Goal: Information Seeking & Learning: Learn about a topic

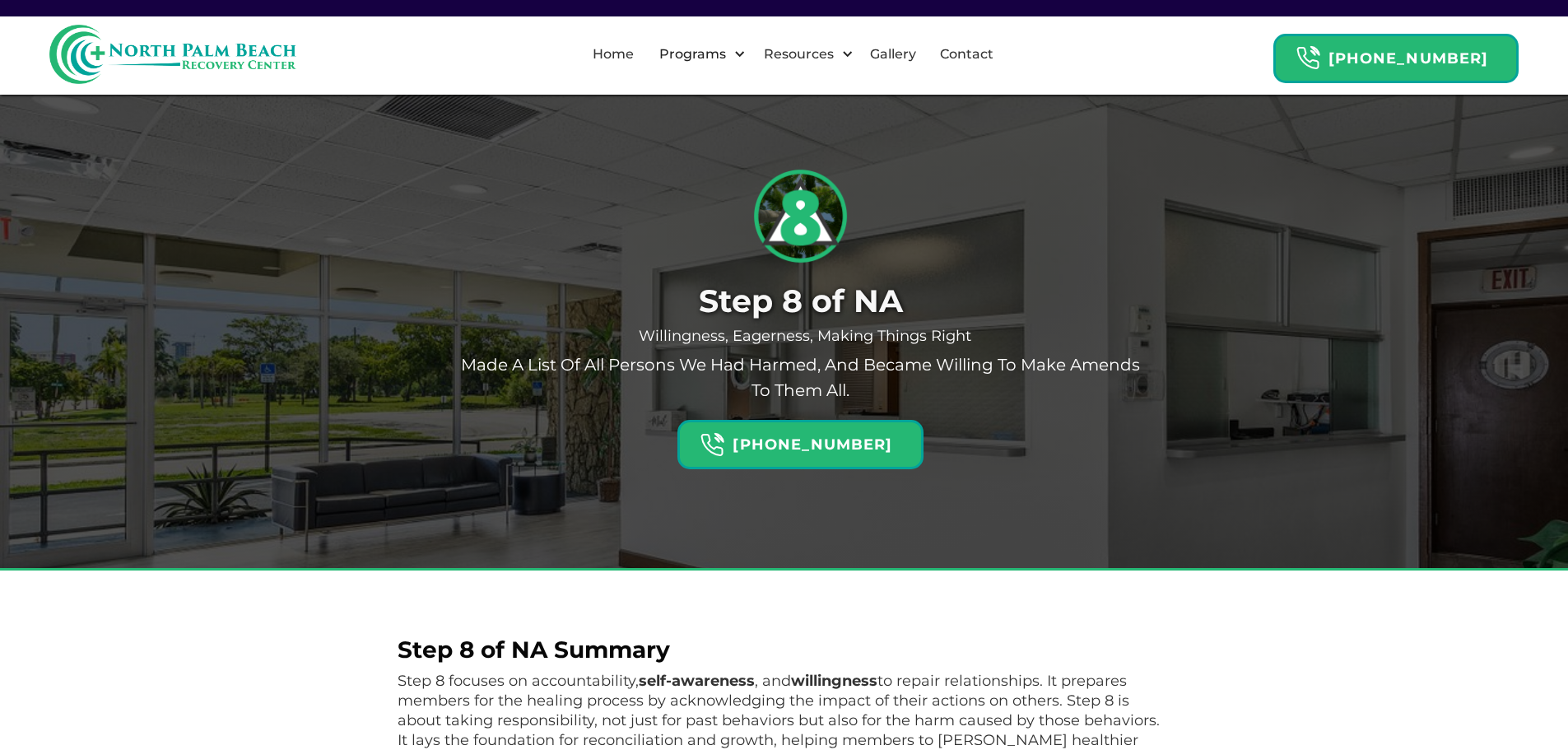
click at [124, 553] on div "Step 8 of NA Willingness, Eagerness, Making Things Right Made a list of all per…" at bounding box center [784, 310] width 1568 height 520
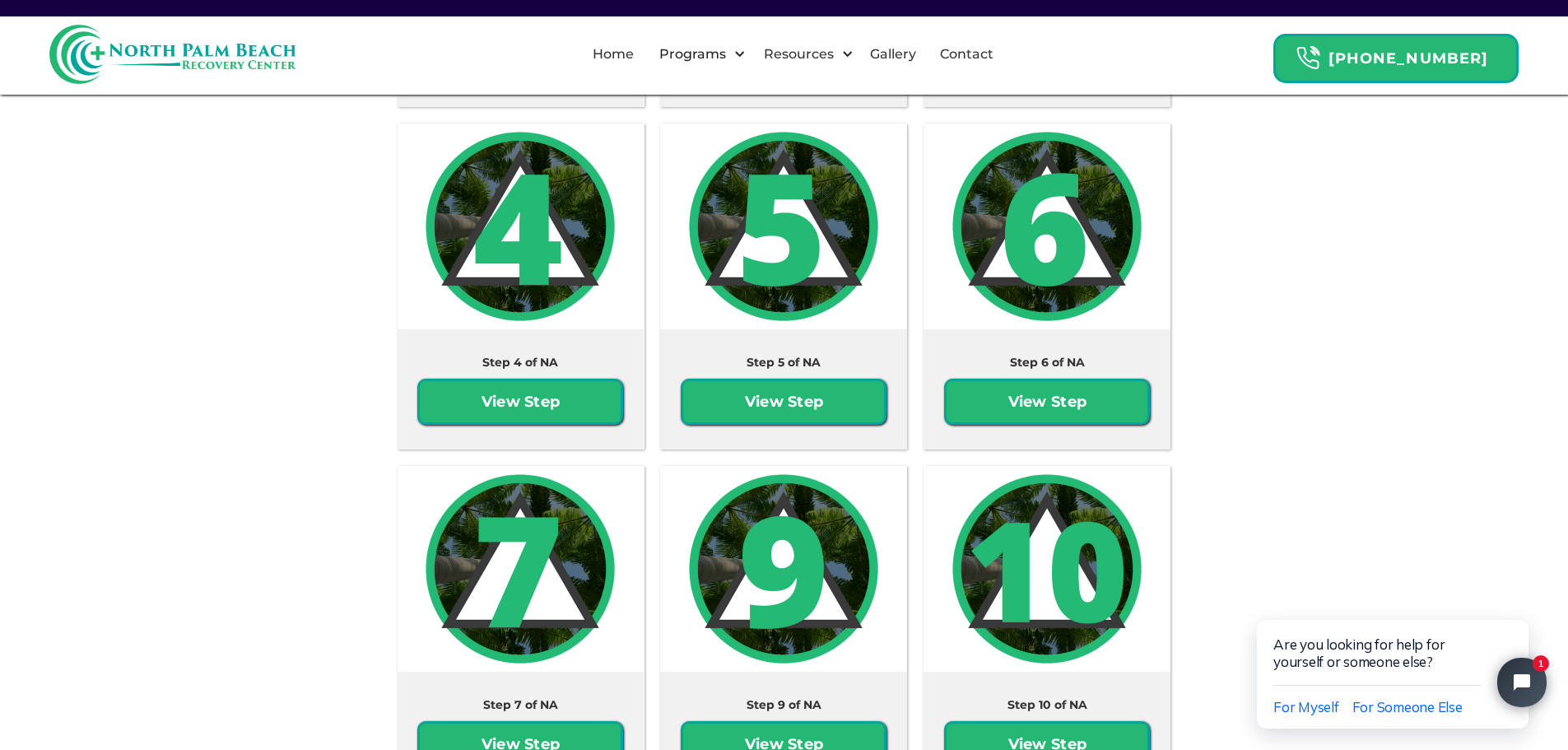
scroll to position [3422, 0]
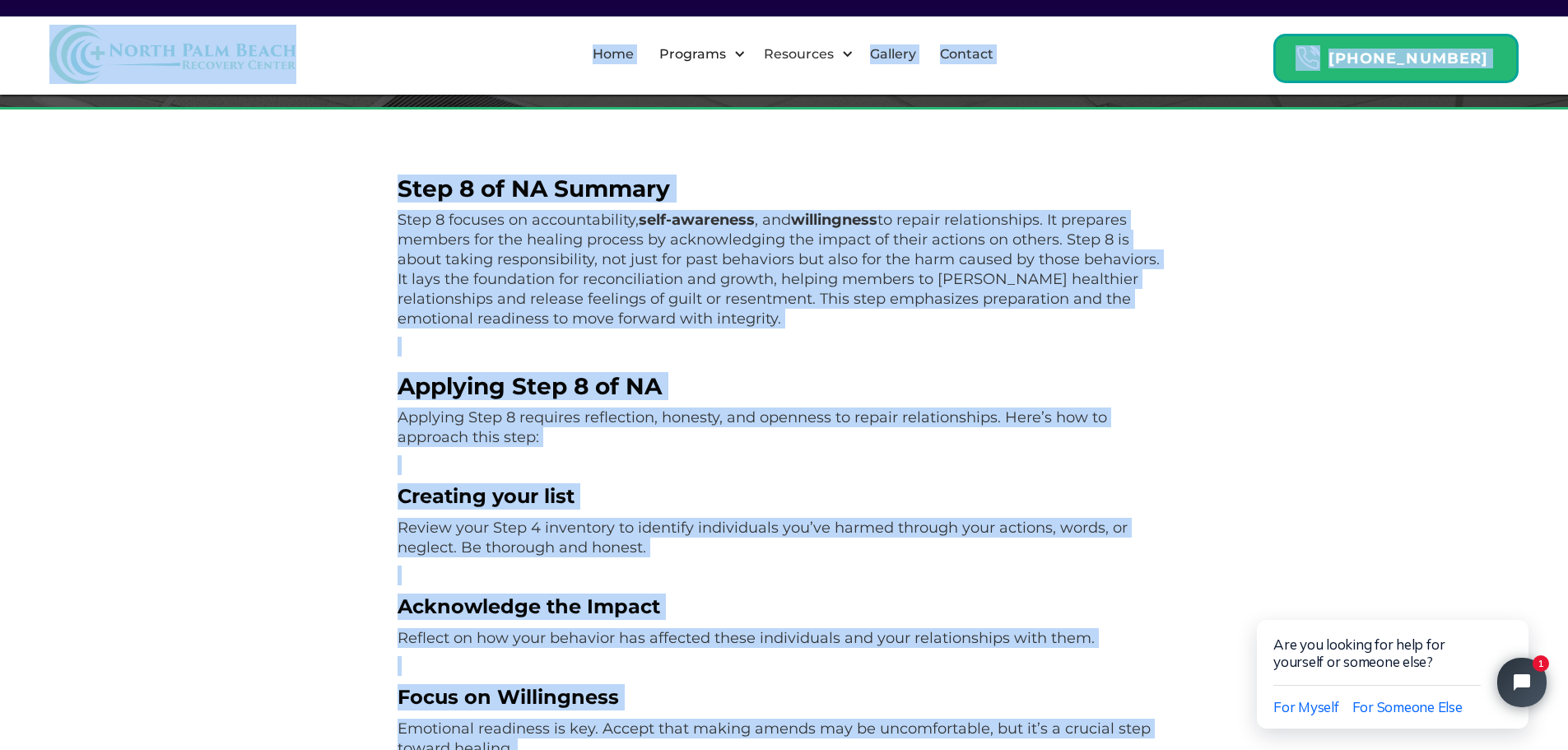
scroll to position [493, 0]
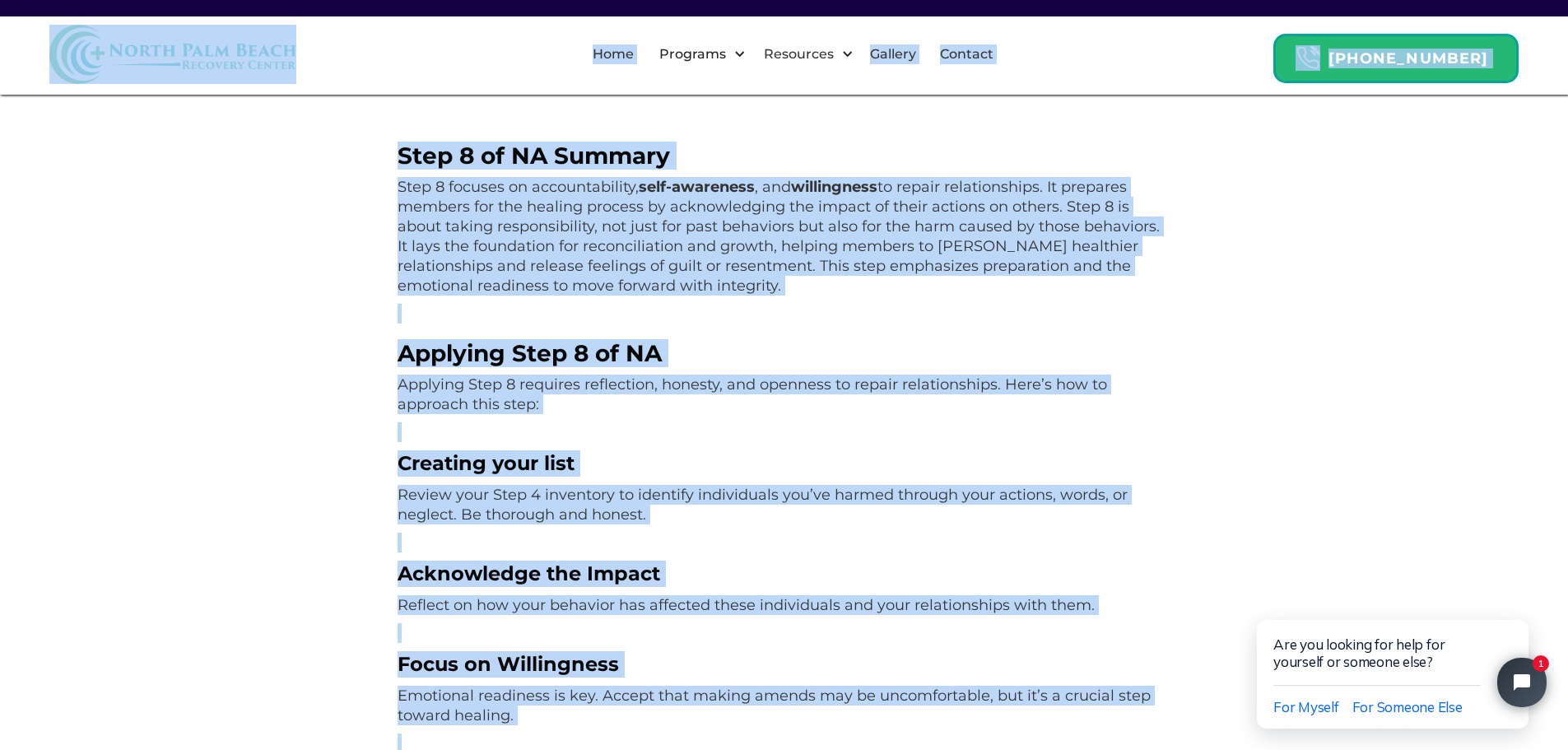
drag, startPoint x: 922, startPoint y: 626, endPoint x: 380, endPoint y: 85, distance: 765.8
copy body "Home Programs By Drug [MEDICAL_DATA] Addiction Rehab Alcohol Rehab [MEDICAL_DAT…"
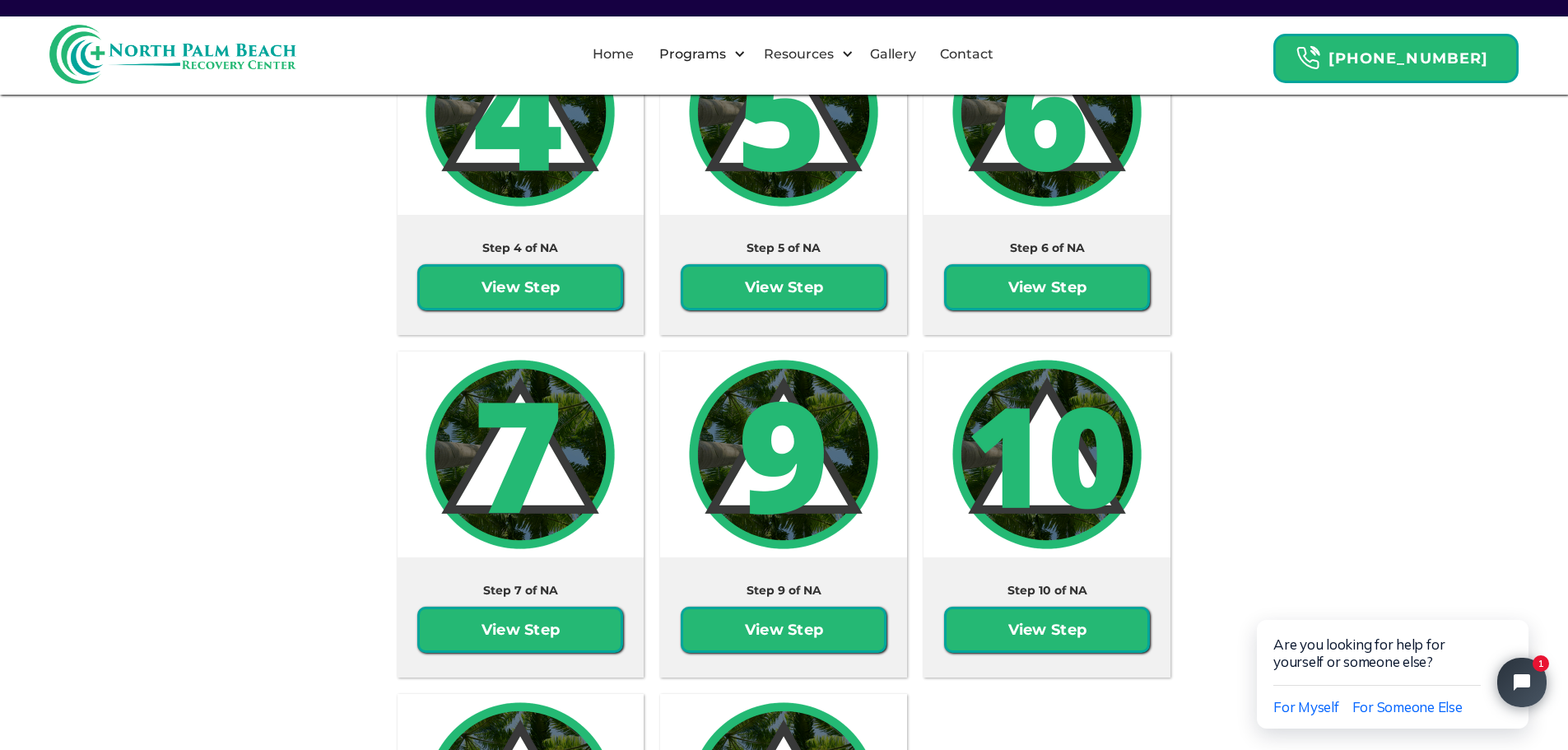
scroll to position [3390, 0]
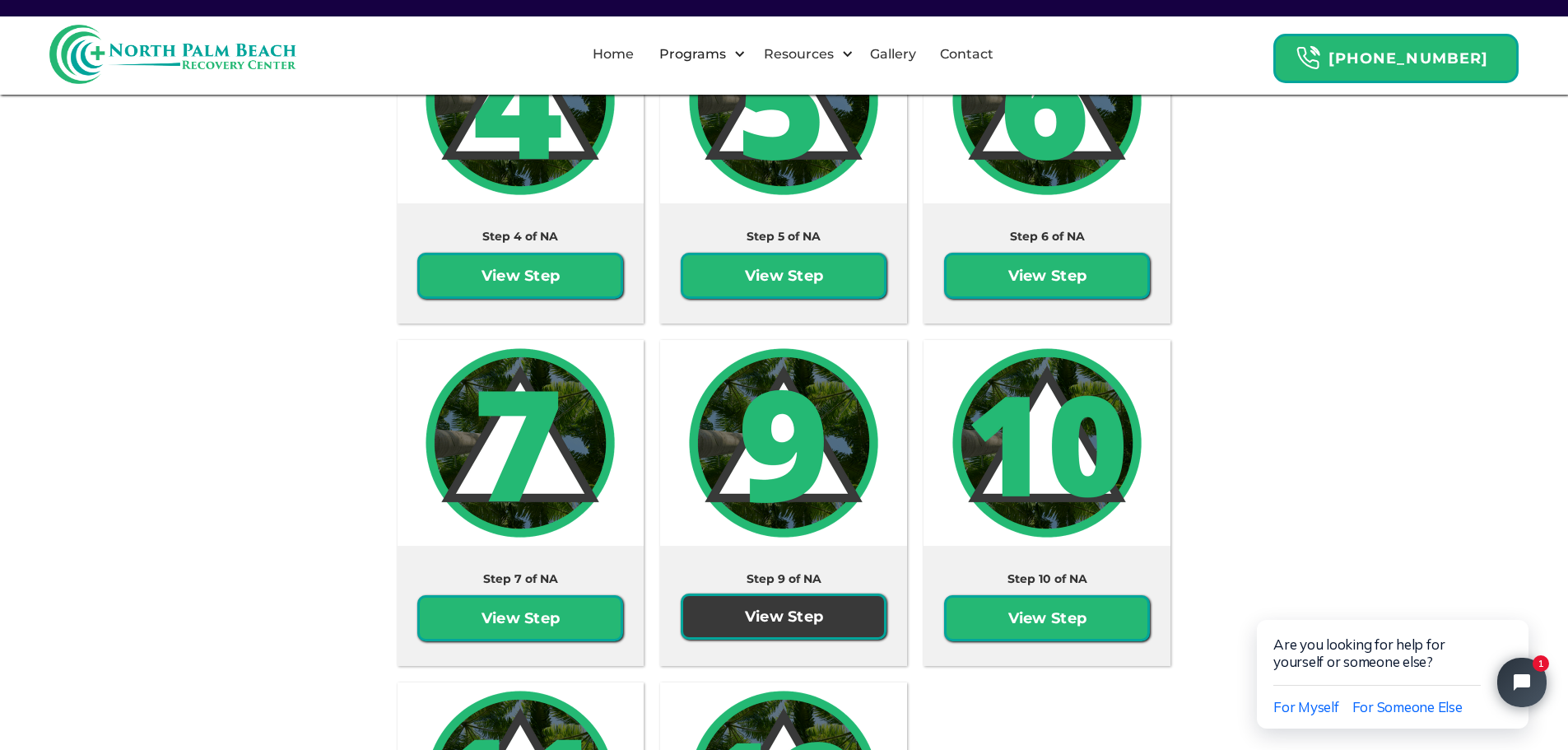
click at [797, 614] on link "View Step" at bounding box center [784, 616] width 205 height 46
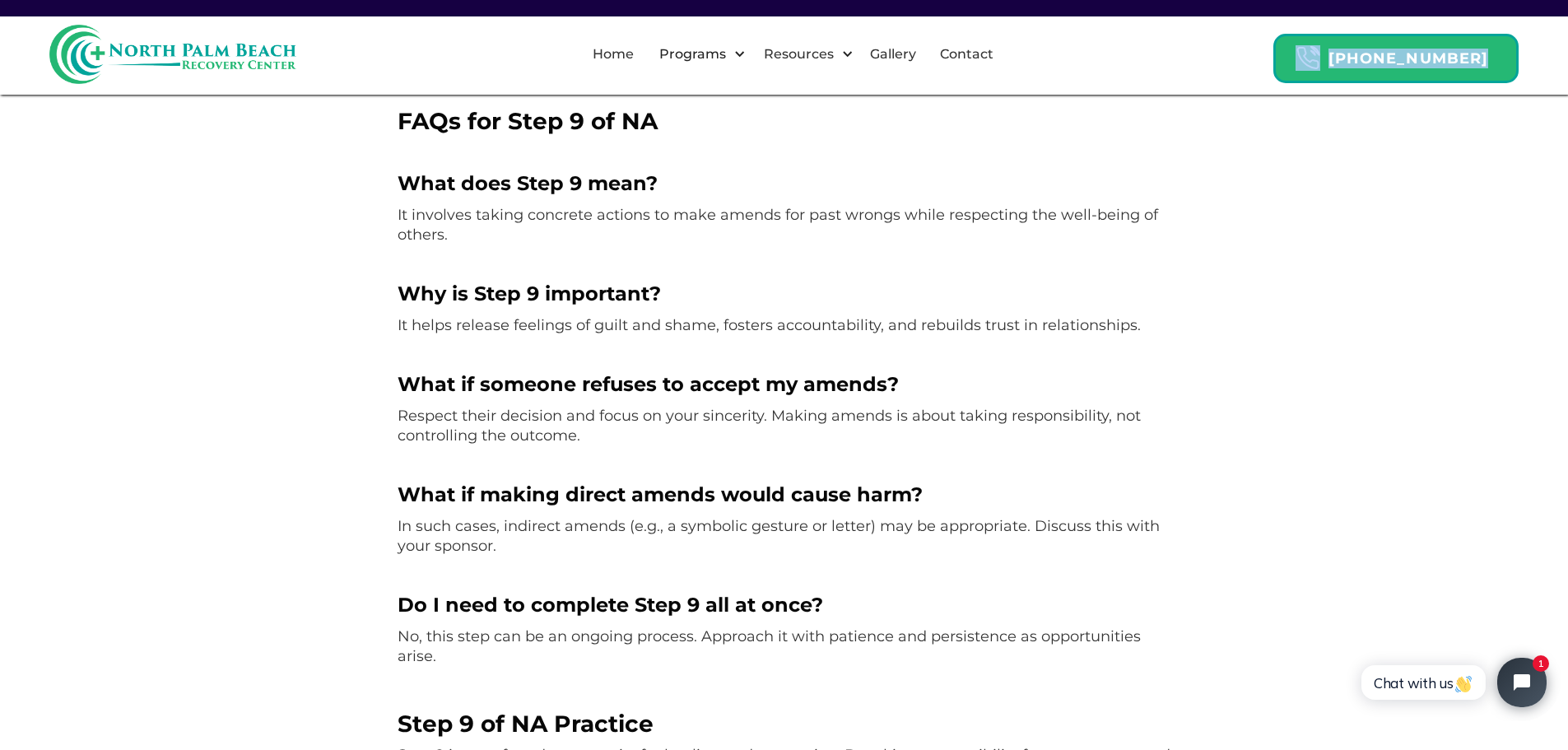
scroll to position [2092, 0]
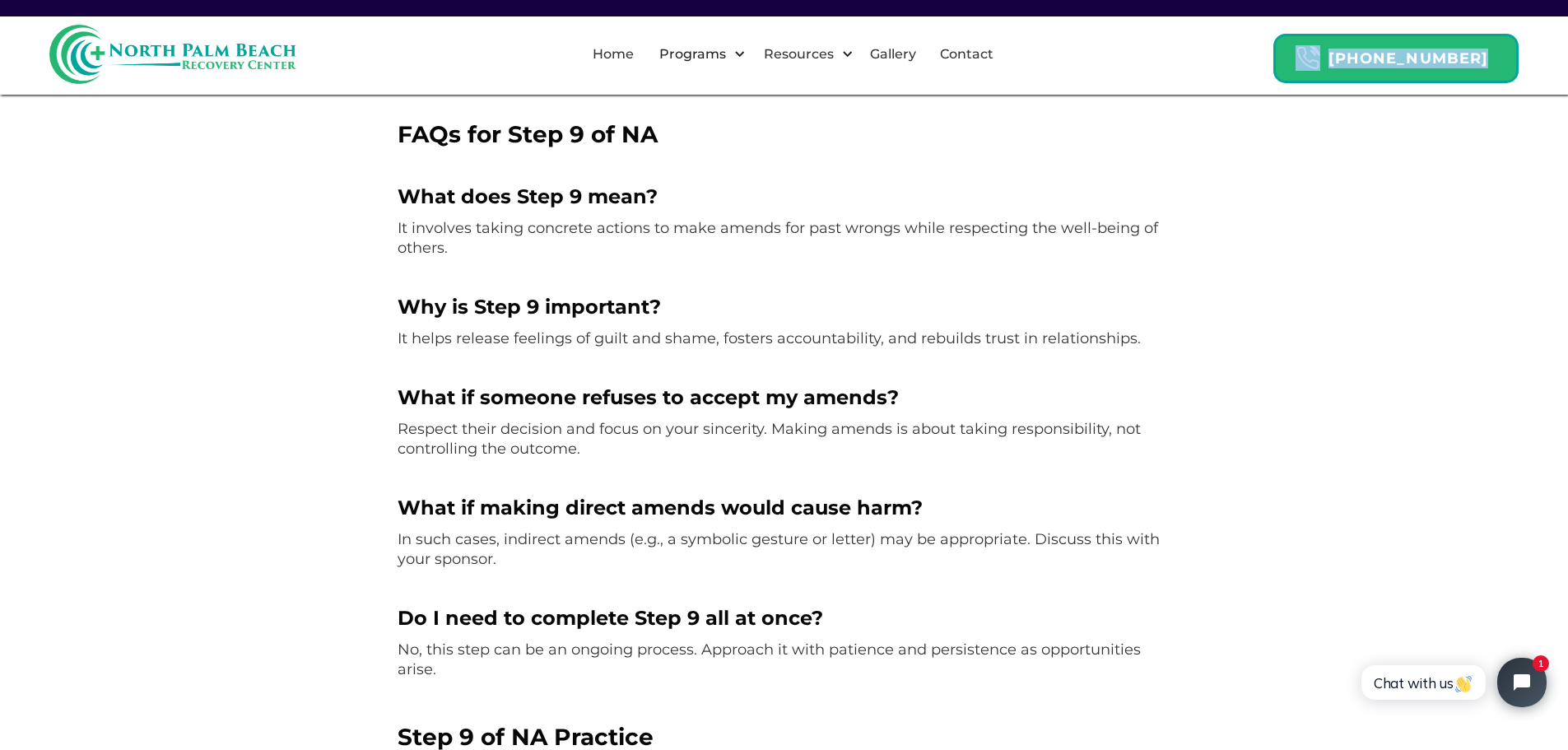
drag, startPoint x: 396, startPoint y: 289, endPoint x: 1183, endPoint y: 83, distance: 813.5
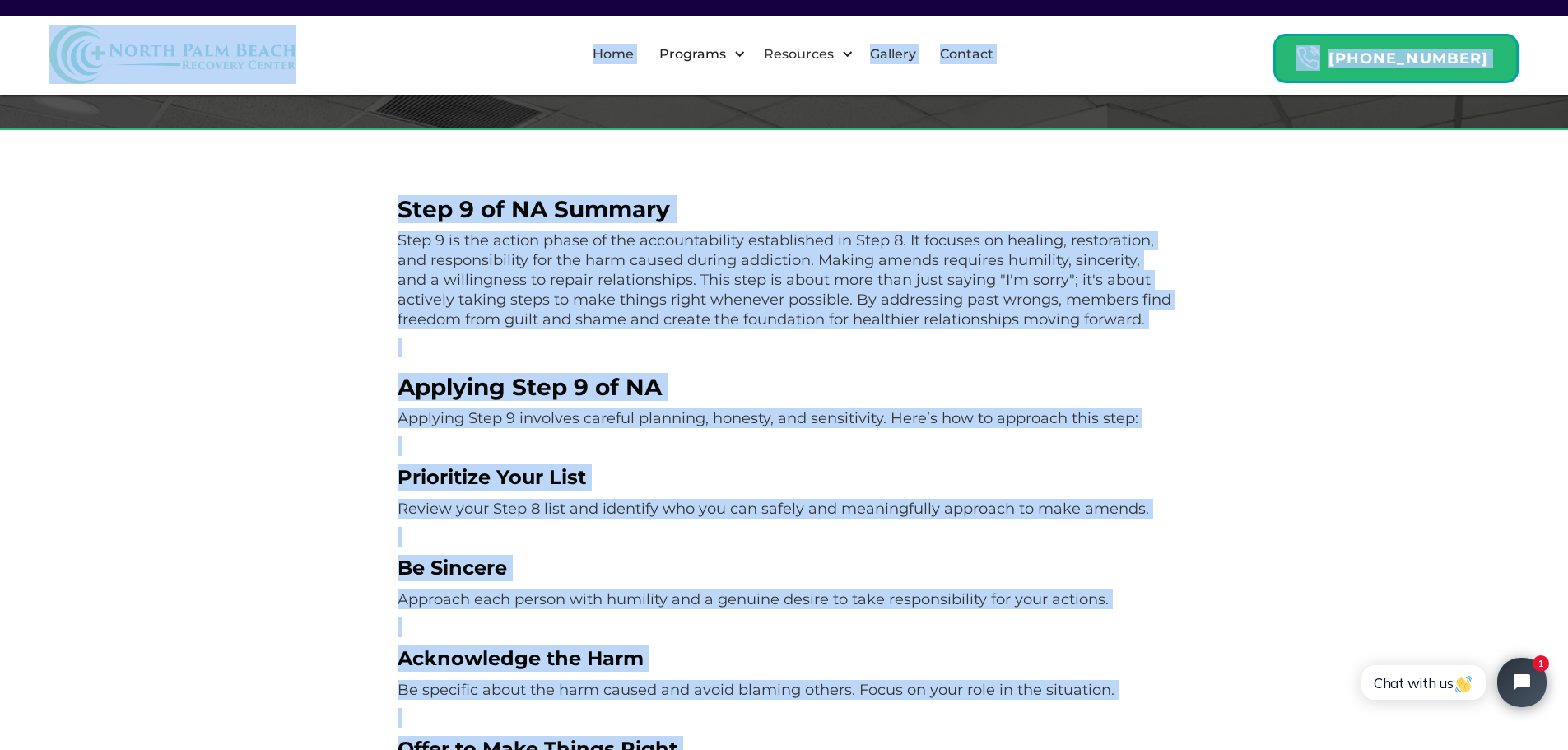
scroll to position [413, 0]
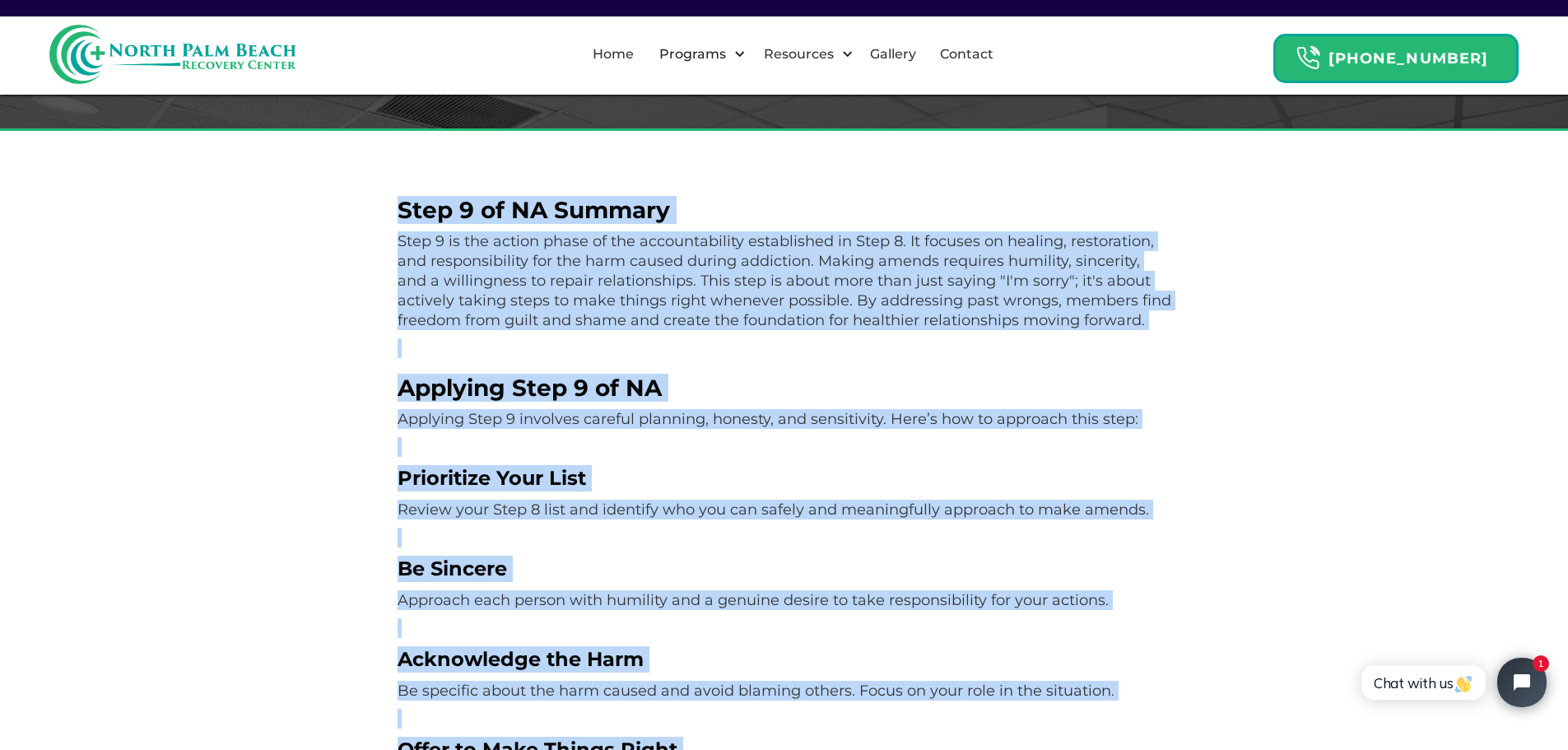
drag, startPoint x: 874, startPoint y: 553, endPoint x: 336, endPoint y: 207, distance: 639.7
copy div "Step 9 of NA Summary Step 9 is the action phase of the accountability establish…"
